Goal: Task Accomplishment & Management: Use online tool/utility

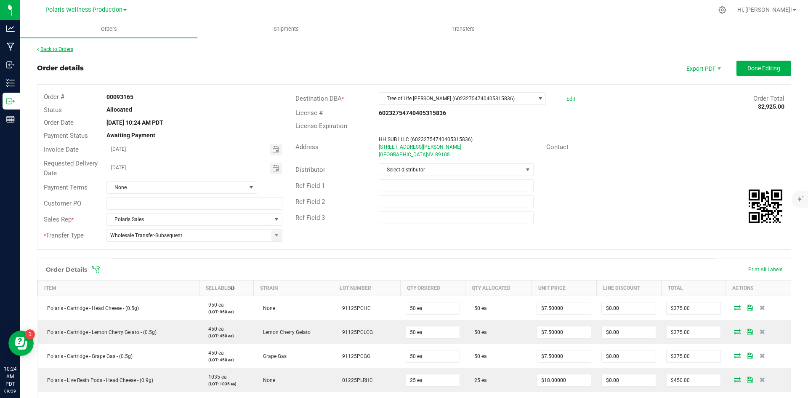
click at [67, 51] on link "Back to Orders" at bounding box center [55, 49] width 36 height 6
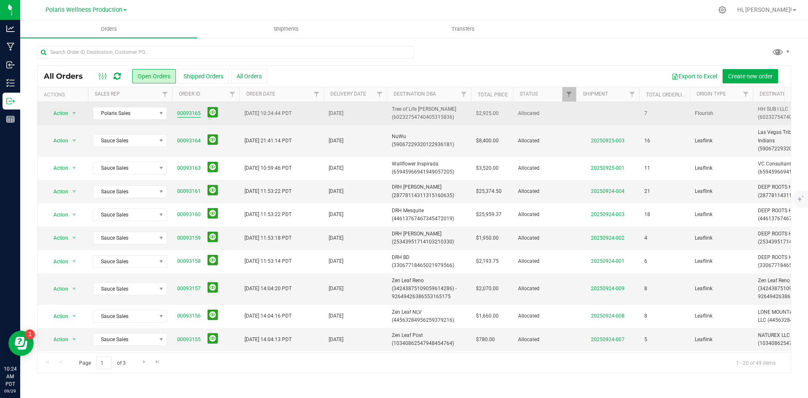
click at [188, 112] on link "00093165" at bounding box center [189, 113] width 24 height 8
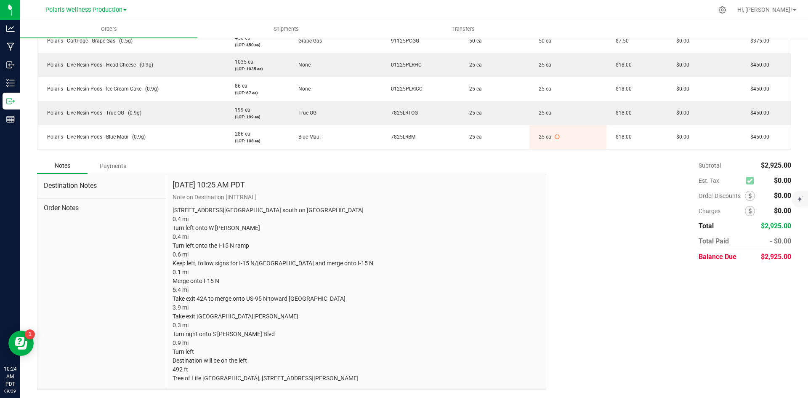
scroll to position [300, 0]
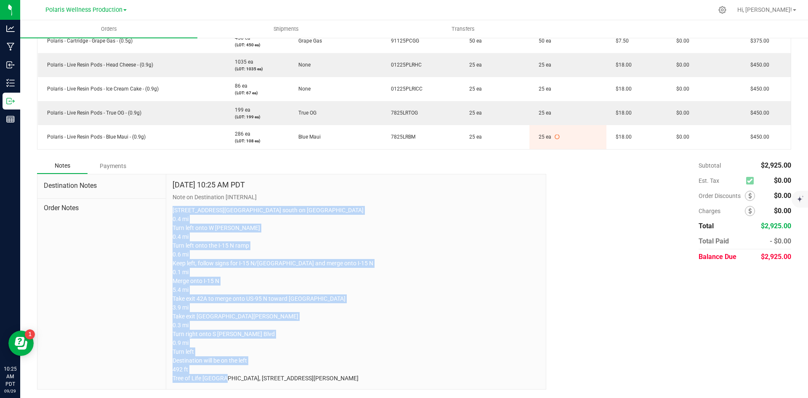
drag, startPoint x: 171, startPoint y: 199, endPoint x: 284, endPoint y: 346, distance: 185.1
click at [449, 392] on div "Back to Orders Order details Sync to QuickBooks Export PDF Edit Order Order # 0…" at bounding box center [414, 71] width 788 height 652
copy p "[STREET_ADDRESS][GEOGRAPHIC_DATA] south on [GEOGRAPHIC_DATA] 0.4 mi Turn left o…"
drag, startPoint x: 261, startPoint y: 310, endPoint x: 284, endPoint y: 306, distance: 22.6
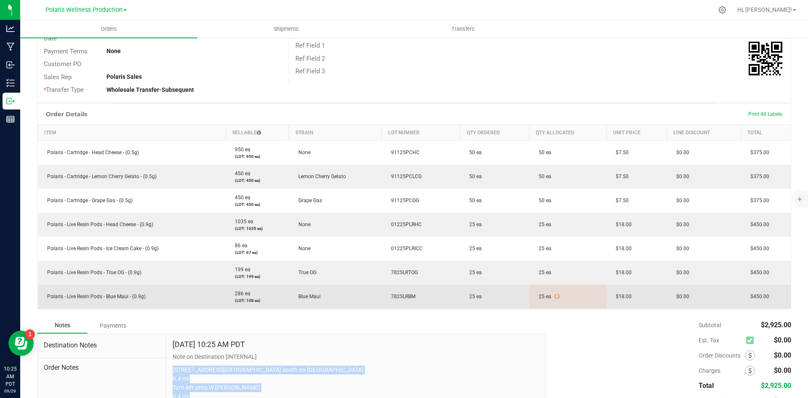
scroll to position [0, 0]
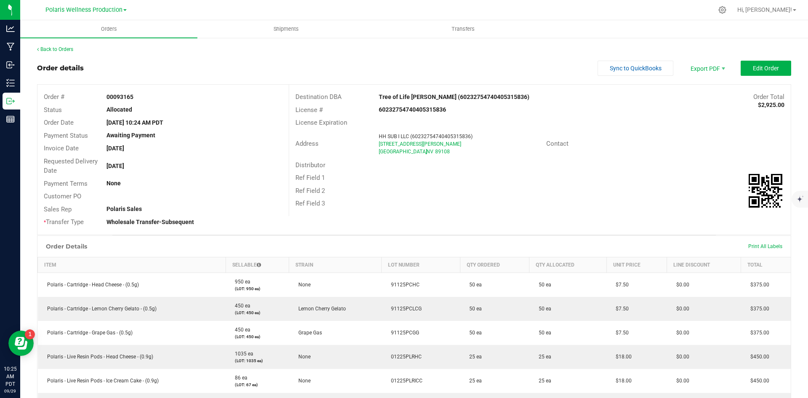
click at [586, 100] on div "Order Total $2,925.00" at bounding box center [685, 97] width 209 height 10
click at [58, 49] on link "Back to Orders" at bounding box center [55, 49] width 36 height 6
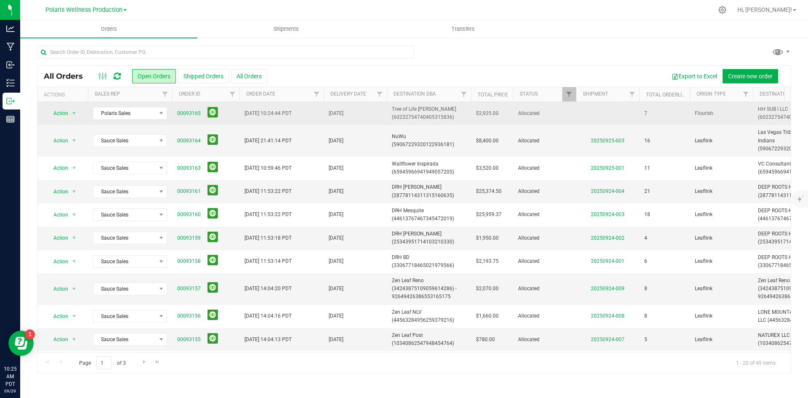
click at [411, 109] on span "Tree of Life [PERSON_NAME] (60232754740405315836)" at bounding box center [429, 113] width 74 height 16
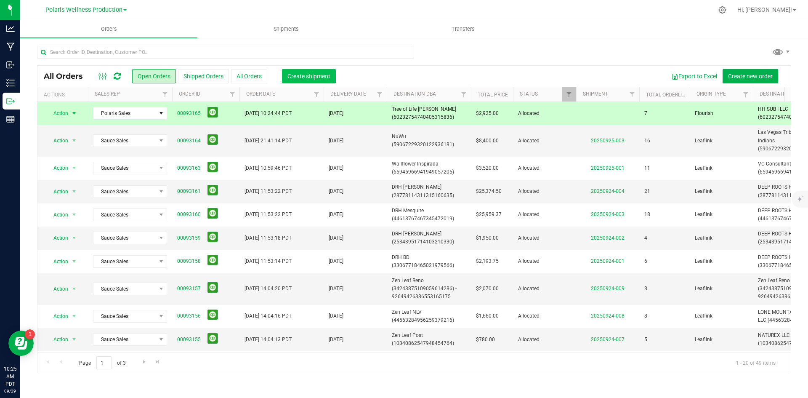
click at [321, 76] on span "Create shipment" at bounding box center [308, 76] width 43 height 7
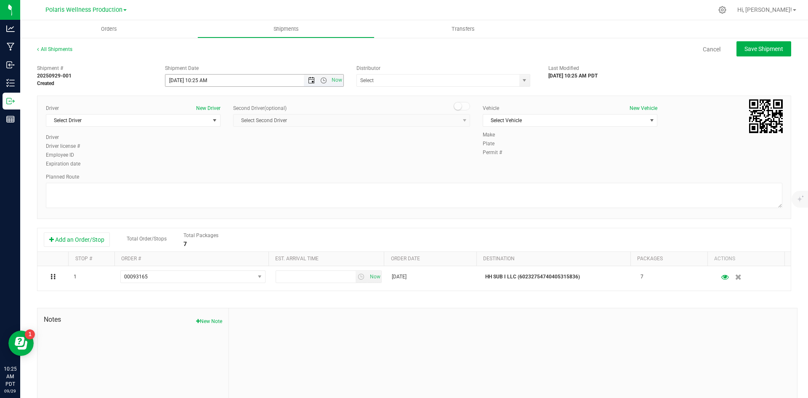
click at [308, 83] on span "Open the date view" at bounding box center [311, 80] width 7 height 7
click at [195, 181] on link "30" at bounding box center [196, 178] width 12 height 13
click at [322, 80] on span "Open the time view" at bounding box center [323, 80] width 7 height 7
click at [218, 162] on li "9:00 AM" at bounding box center [252, 162] width 176 height 11
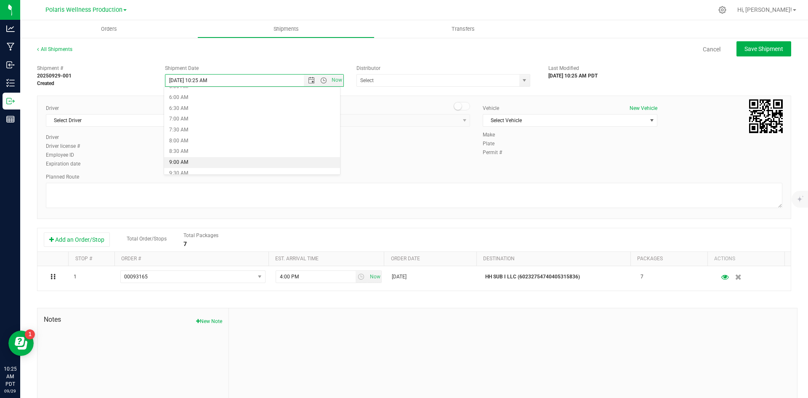
type input "[DATE] 9:00 AM"
click at [521, 82] on span "select" at bounding box center [524, 80] width 7 height 7
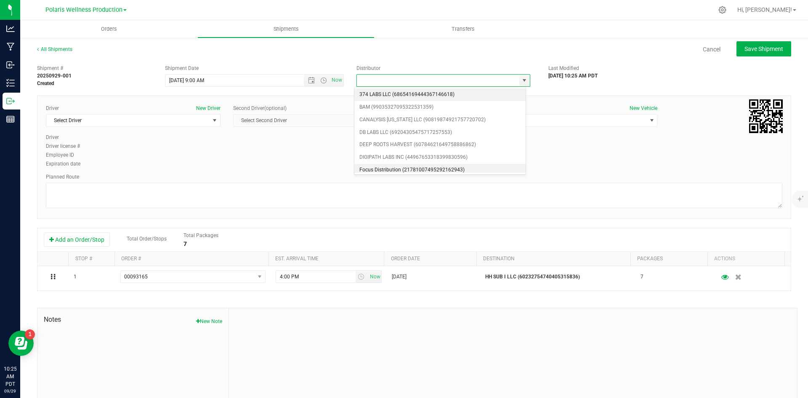
click at [406, 171] on li "Focus Distribution (21781007495292162943)" at bounding box center [439, 170] width 171 height 13
type input "Focus Distribution (21781007495292162943)"
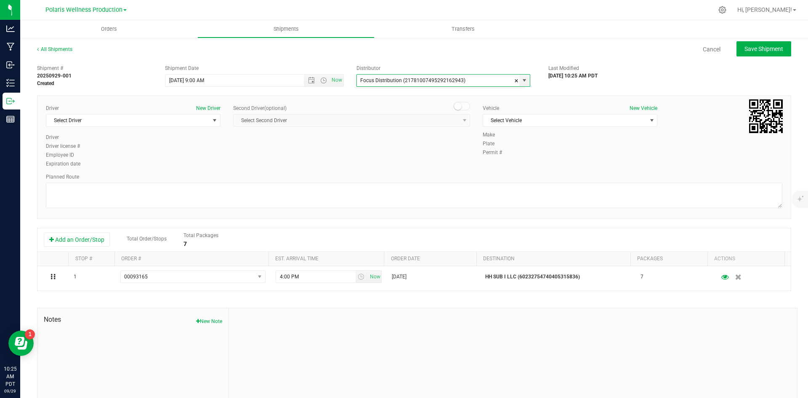
scroll to position [0, 0]
click at [210, 122] on span "select" at bounding box center [215, 120] width 11 height 12
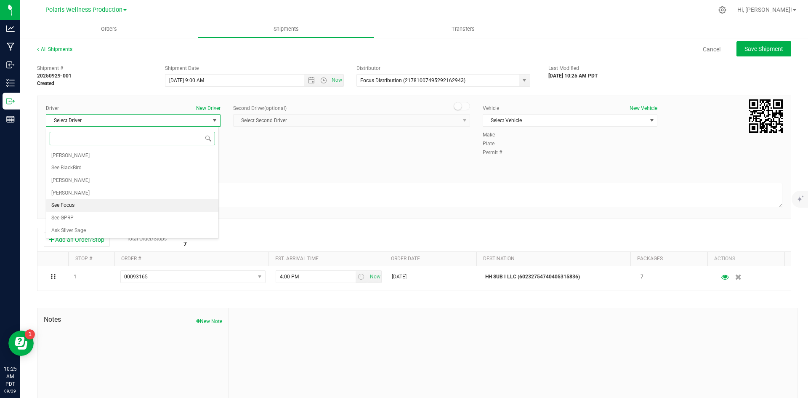
click at [130, 208] on li "See Focus" at bounding box center [132, 205] width 172 height 13
click at [646, 124] on span "select" at bounding box center [651, 120] width 11 height 12
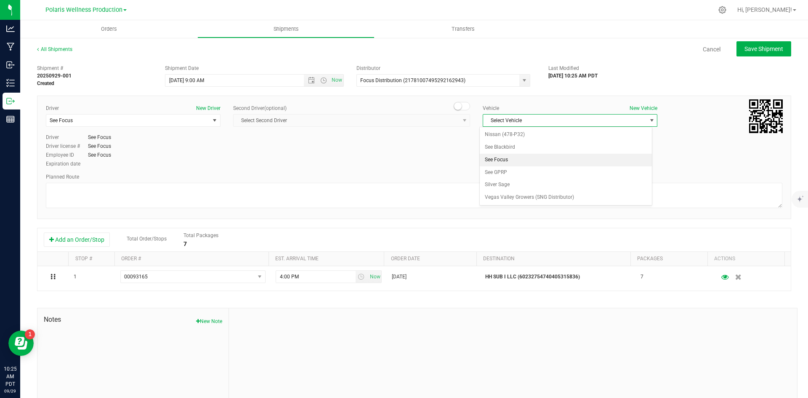
click at [547, 162] on li "See Focus" at bounding box center [566, 160] width 172 height 13
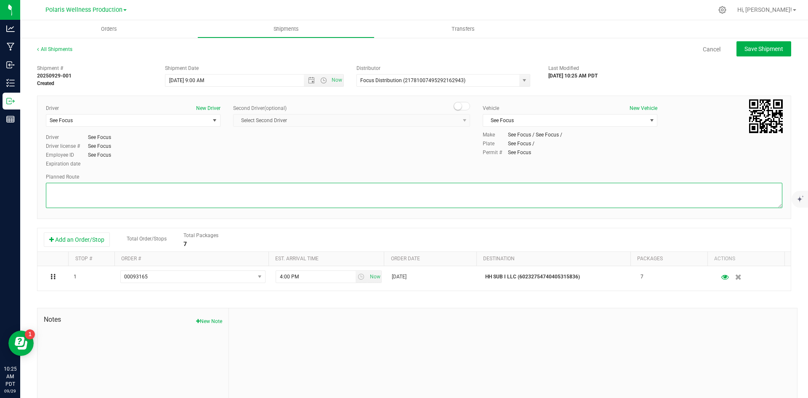
click at [475, 186] on textarea at bounding box center [414, 195] width 736 height 25
paste textarea "[STREET_ADDRESS][GEOGRAPHIC_DATA] south on [GEOGRAPHIC_DATA] 0.4 mi Turn left o…"
type textarea "[STREET_ADDRESS][GEOGRAPHIC_DATA] south on [GEOGRAPHIC_DATA] 0.4 mi Turn left o…"
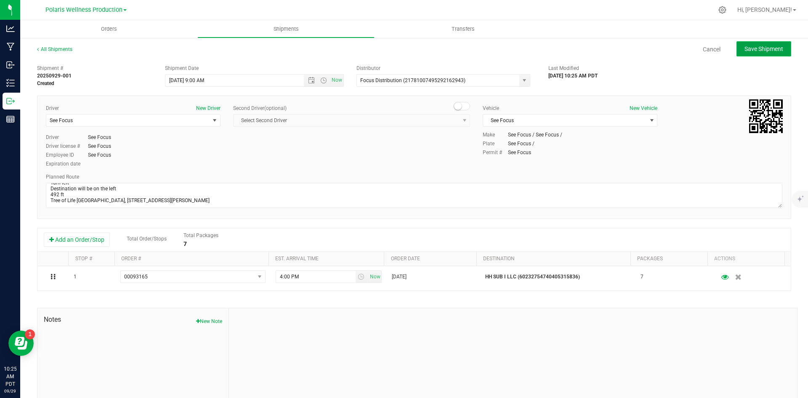
click at [766, 50] on span "Save Shipment" at bounding box center [763, 48] width 39 height 7
type input "[DATE] 4:00 PM"
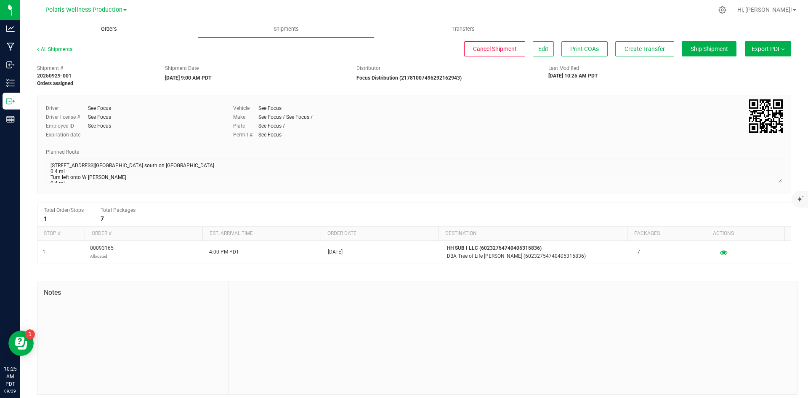
click at [114, 31] on span "Orders" at bounding box center [109, 29] width 39 height 8
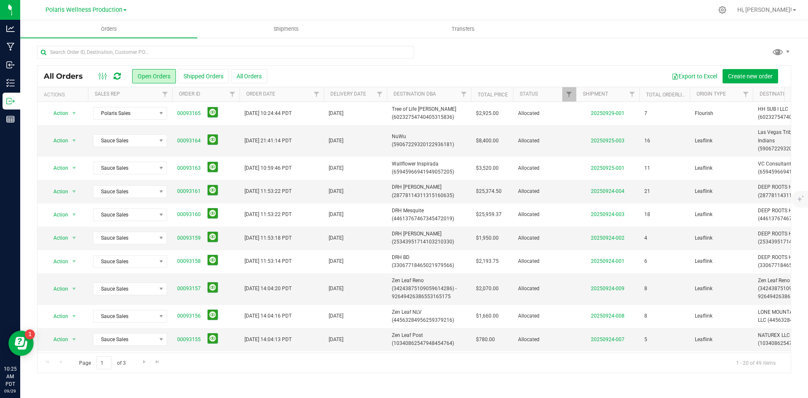
click at [117, 78] on icon at bounding box center [117, 76] width 7 height 8
